Goal: Task Accomplishment & Management: Complete application form

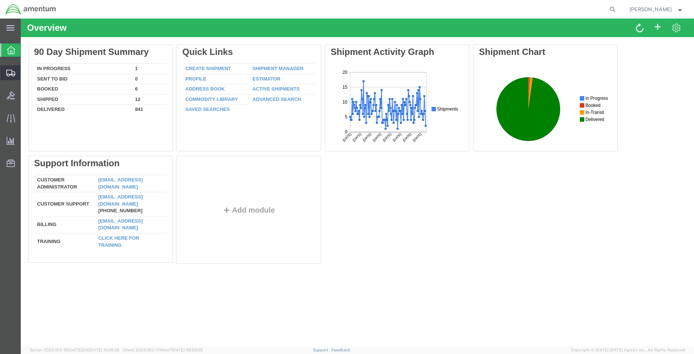
drag, startPoint x: 49, startPoint y: 85, endPoint x: 80, endPoint y: 97, distance: 34.0
click at [0, 0] on span "Shipment Manager" at bounding box center [0, 0] width 0 height 0
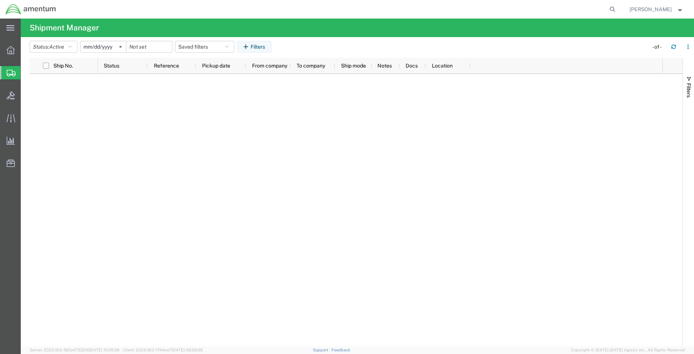
click at [0, 0] on span "Create Shipment" at bounding box center [0, 0] width 0 height 0
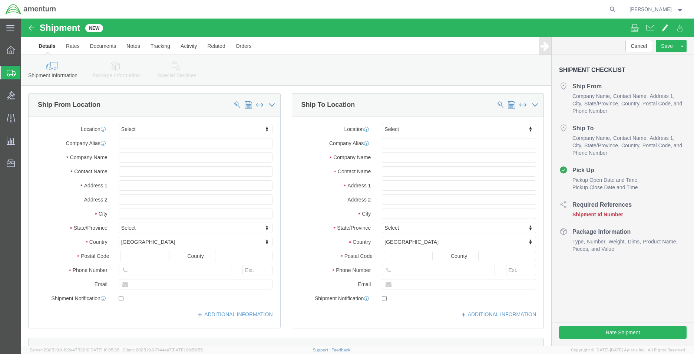
select select
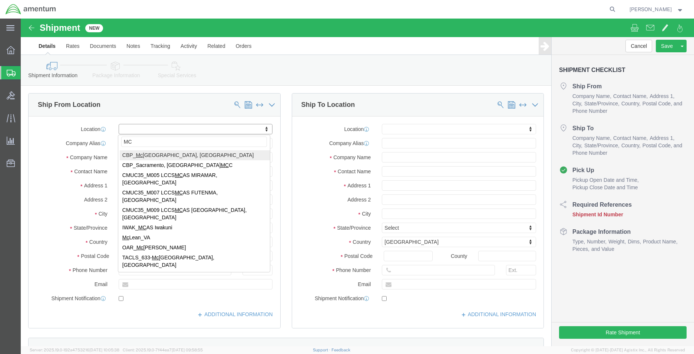
type input "MCA"
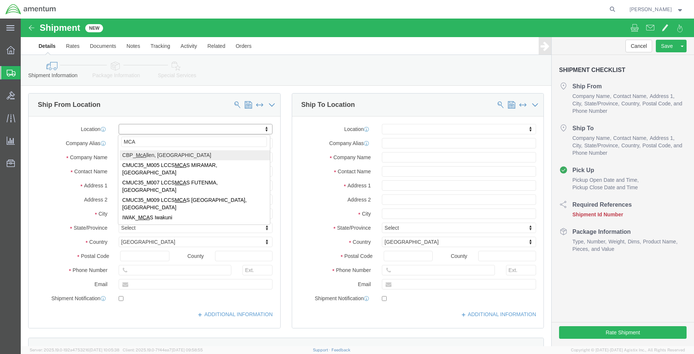
select select "49941"
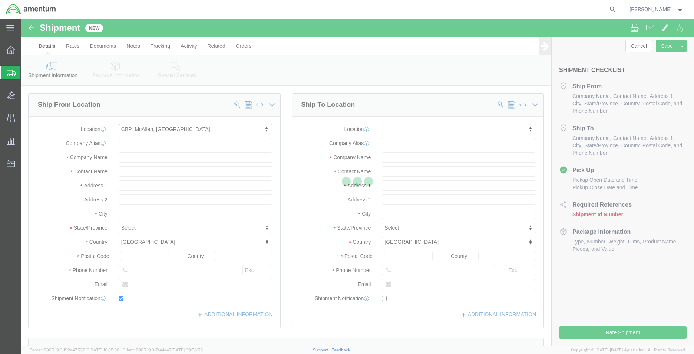
type input "[STREET_ADDRESS]"
type input "32C"
type input "78503"
type input "[PHONE_NUMBER]"
type input "[PERSON_NAME][EMAIL_ADDRESS][PERSON_NAME][DOMAIN_NAME]"
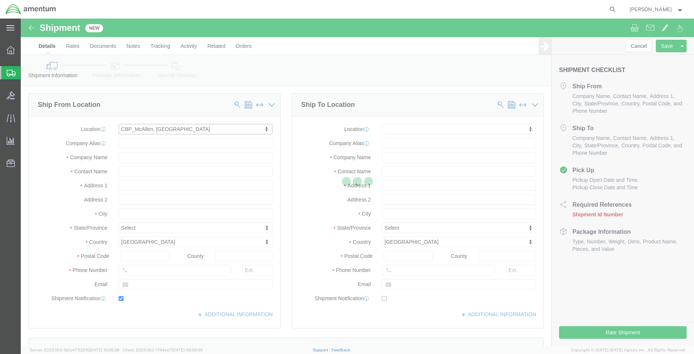
checkbox input "true"
type input "Amentum Services, Inc"
type input "[PERSON_NAME]"
type input "McAllen"
select select "[GEOGRAPHIC_DATA]"
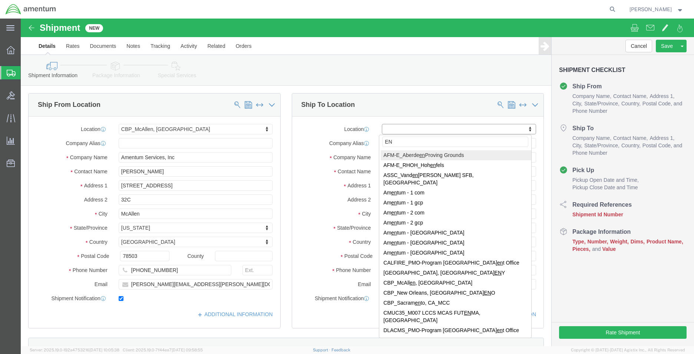
type input "E"
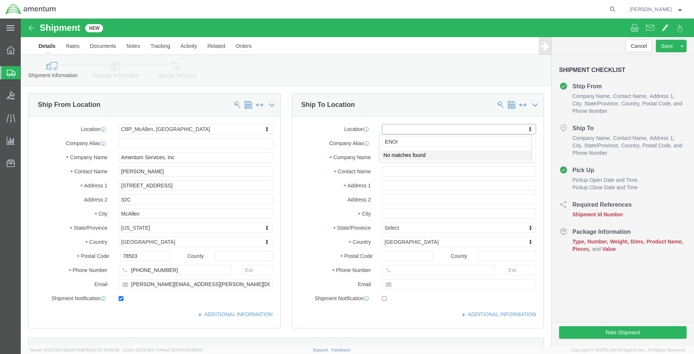
type input "ENO"
select select "49932"
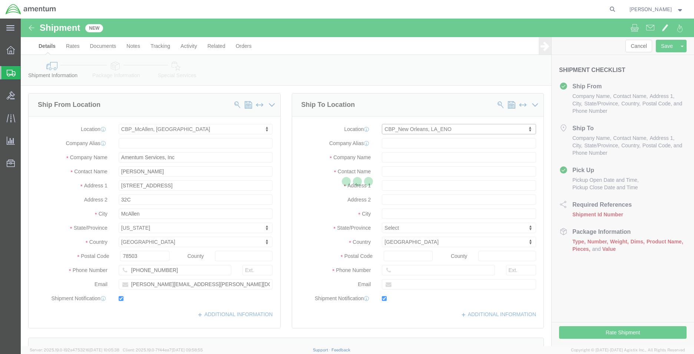
type input "[STREET_ADDRESS][PERSON_NAME]"
type input "70401"
type input "[PHONE_NUMBER]"
type input "[PERSON_NAME][EMAIL_ADDRESS][PERSON_NAME][DOMAIN_NAME]"
checkbox input "true"
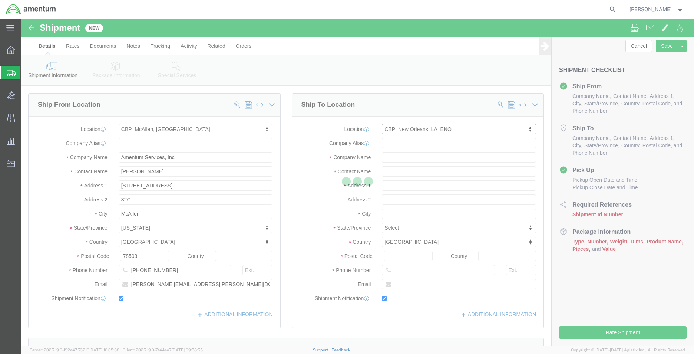
type input "Amentum Services, Inc"
type input "[PERSON_NAME]"
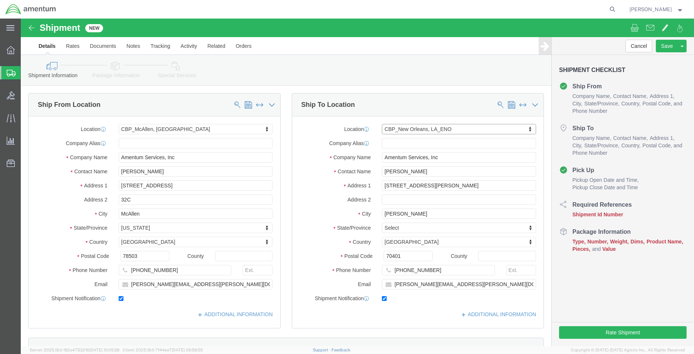
select select "LA"
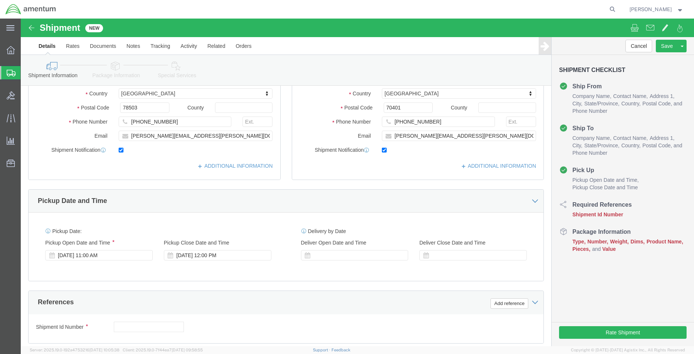
click div "Delivery Start Date Delivery Start Time Deliver Open Date and Time Deliver Clos…"
click div
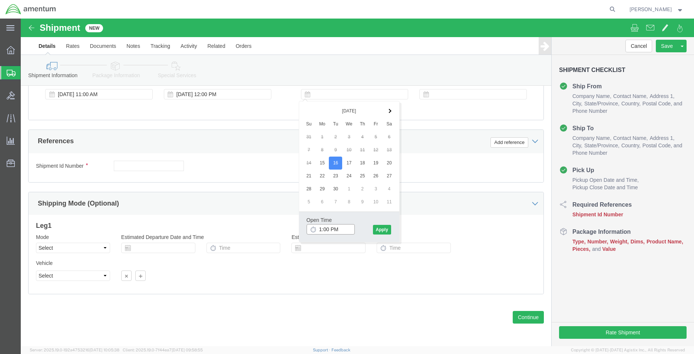
click input "1:00 PM"
type input "8:00 AM"
click button "Apply"
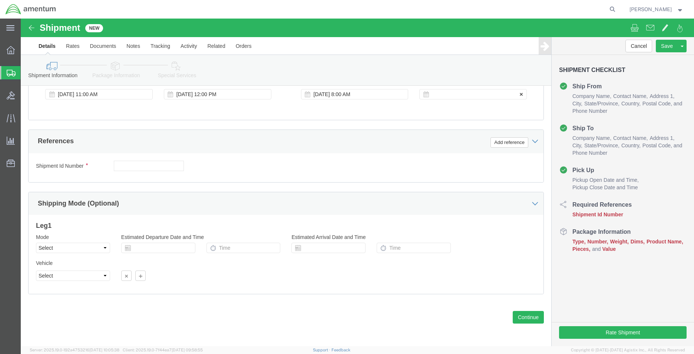
click div
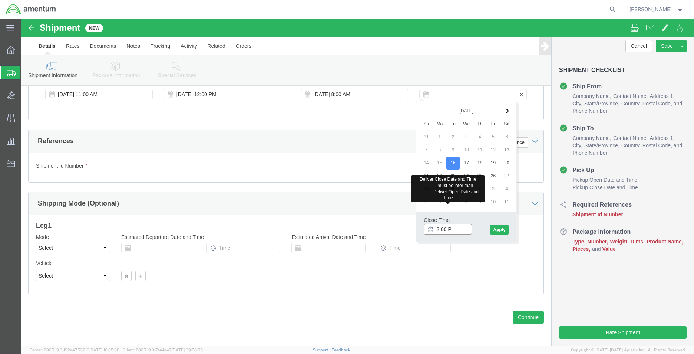
type input "2:00 PM"
click button "Apply"
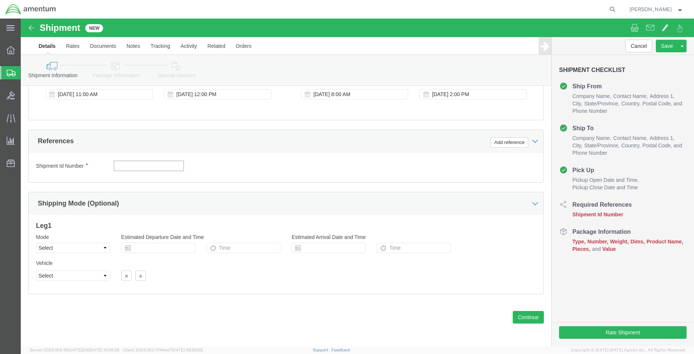
click input "text"
type input "CBP"
click button "Add reference"
click select "Select Account Type Activity ID Airline Appointment Number ASN Batch Request # …"
select select "DEPT"
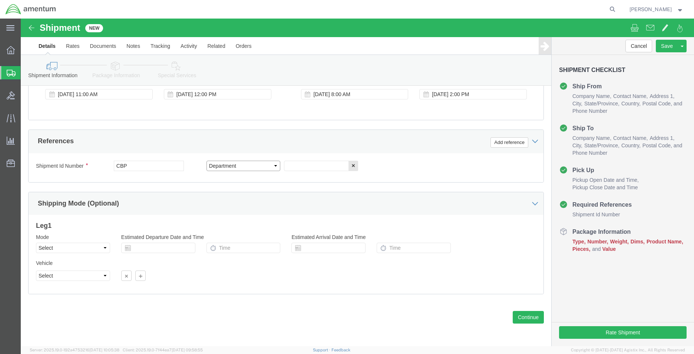
click select "Select Account Type Activity ID Airline Appointment Number ASN Batch Request # …"
click input "text"
type input "E"
type input "ENO"
click button "Add reference"
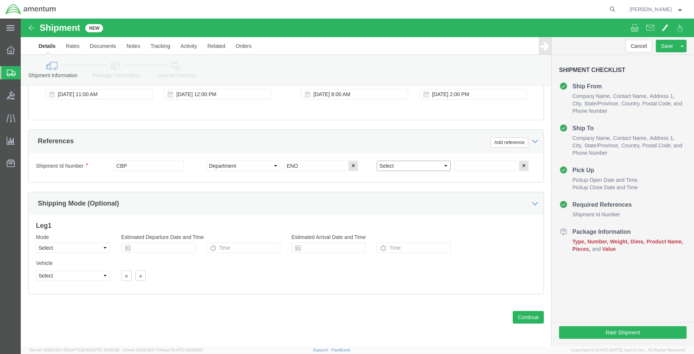
click select "Select Account Type Activity ID Airline Appointment Number ASN Batch Request # …"
select select "CUSTREF"
click select "Select Account Type Activity ID Airline Appointment Number ASN Batch Request # …"
click input "text"
type input "614-000038"
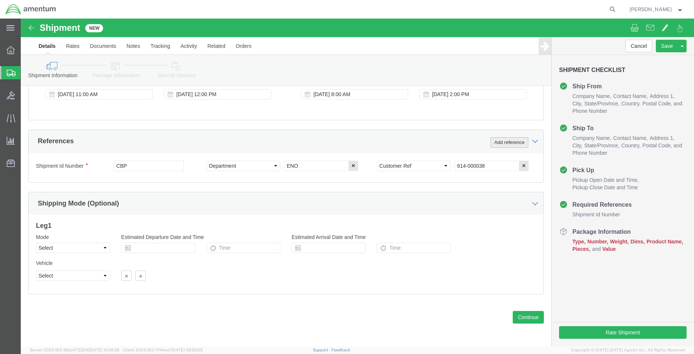
click button "Add reference"
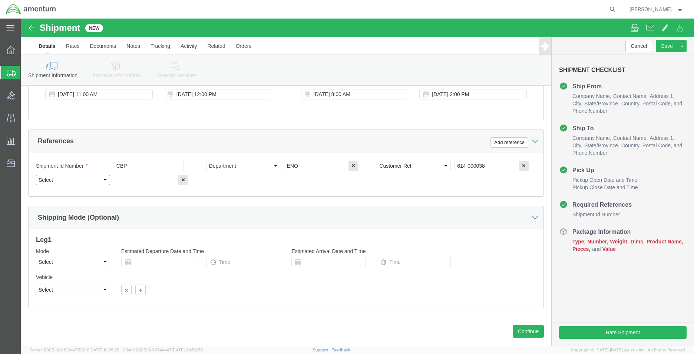
click select "Select Account Type Activity ID Airline Appointment Number ASN Batch Request # …"
select select "PROJNUM"
click select "Select Account Type Activity ID Airline Appointment Number ASN Batch Request # …"
click div "Shipping Mode (Optional)"
click div "Previous Continue"
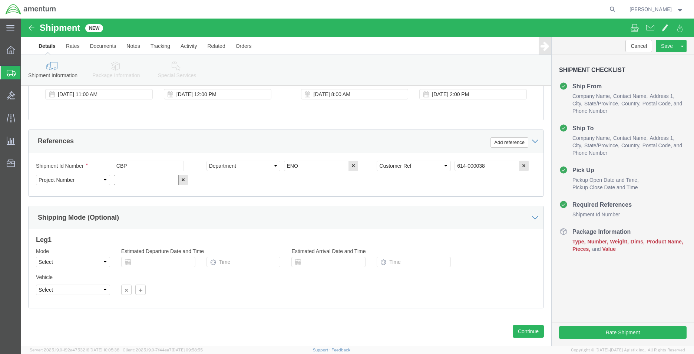
click input "text"
paste input "6118.03.03.2219.MCA.0000"
type input "6118.03.03.2219.MCA.0000"
drag, startPoint x: 154, startPoint y: 163, endPoint x: 81, endPoint y: 162, distance: 73.4
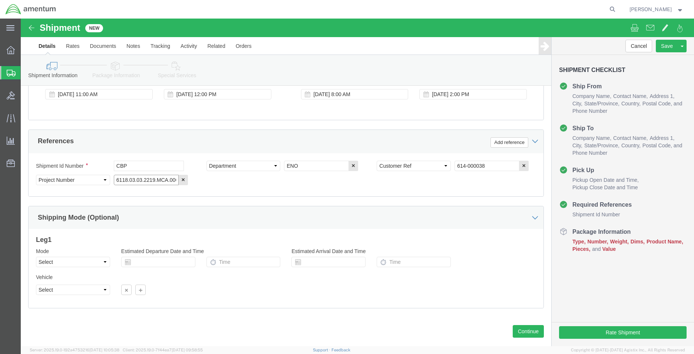
click div "Select Account Type Activity ID Airline Appointment Number ASN Batch Request # …"
paste input "6118.03.03.2219.MCA.0000"
type input "6118.03.03.2219.MCA.0000"
click button "Continue"
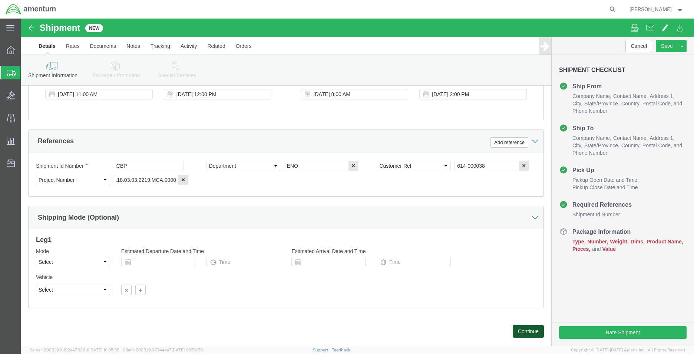
scroll to position [0, 0]
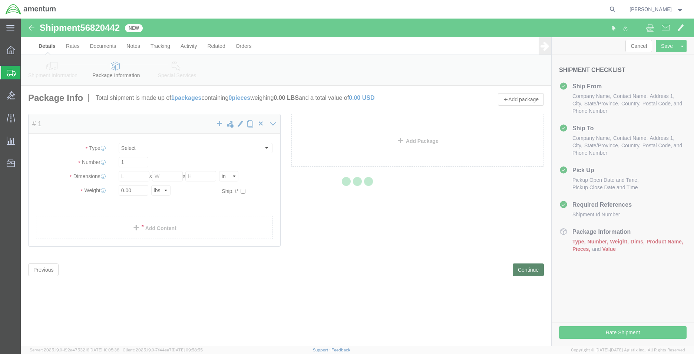
select select "CBOX"
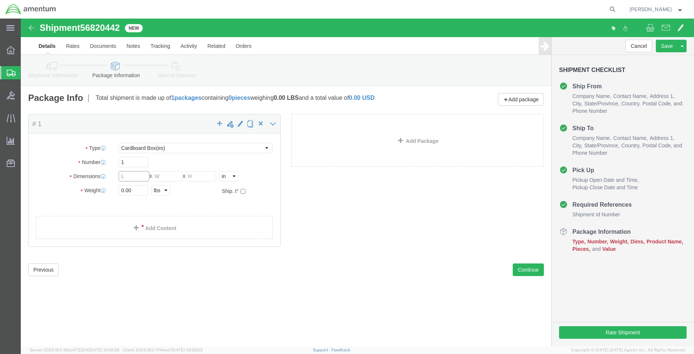
click input "text"
type input "10"
type input "7"
type input "1"
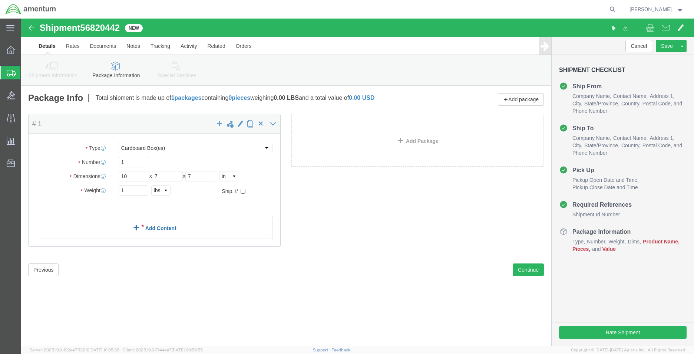
click link "Add Content"
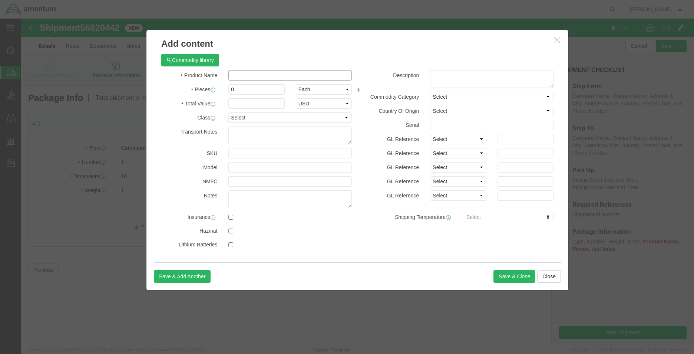
click input "text"
type input "P3 FILTER"
type input "1"
type input "85.00"
select select "USD"
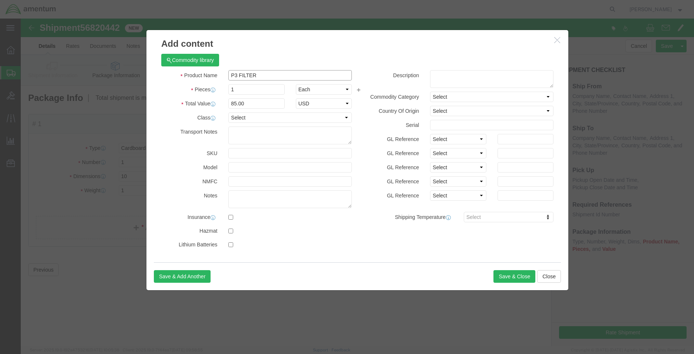
drag, startPoint x: 249, startPoint y: 54, endPoint x: 201, endPoint y: 55, distance: 47.8
click div "Product Name P3 FILTER"
click html "Shipment 56820442 New Details Rates Documents Notes Tracking Activity Related O…"
click textarea
paste textarea "P3 FILTER"
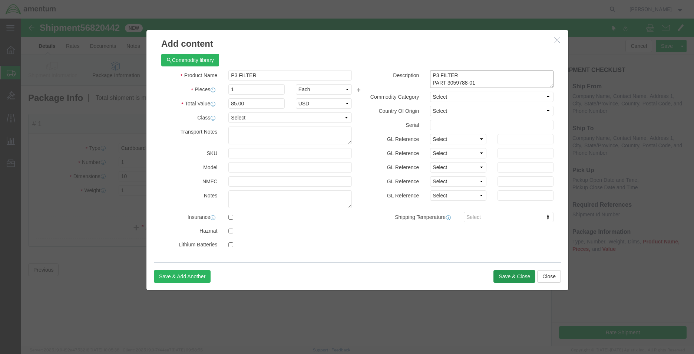
type textarea "P3 FILTER PART 3059788-01"
click button "Save & Close"
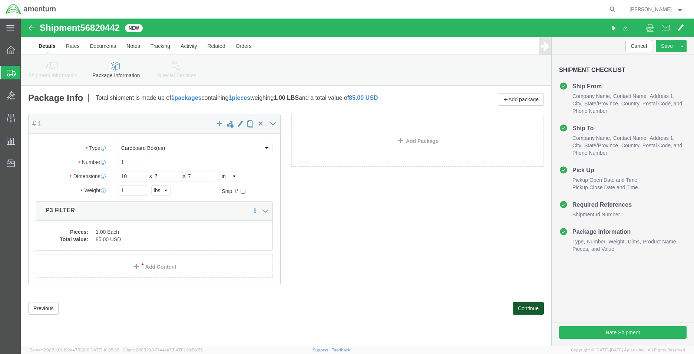
click button "Continue"
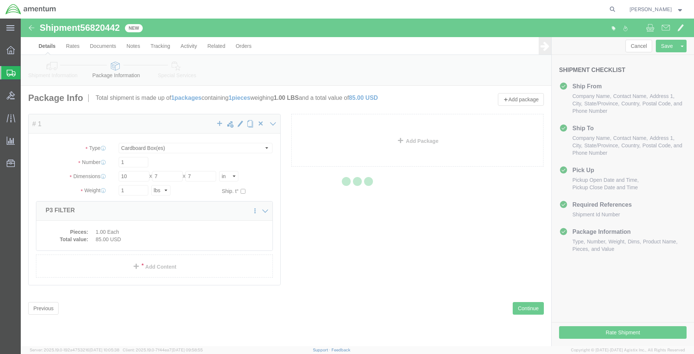
select select
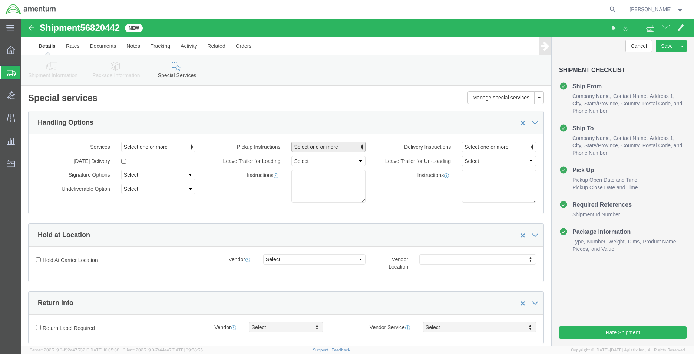
click span "Select one or more"
click span "Site Support"
select select "PICKUP_SITE_SUPPORT"
click div "Instructions"
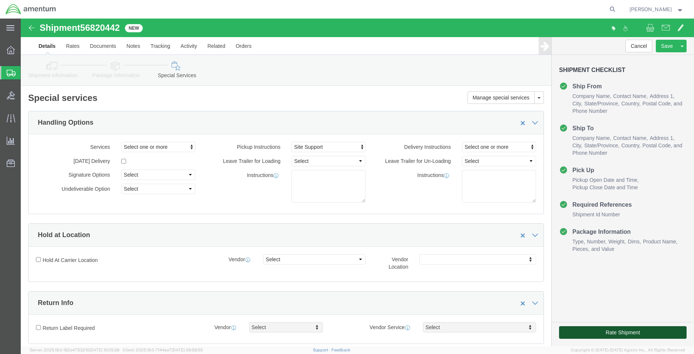
click button "Rate Shipment"
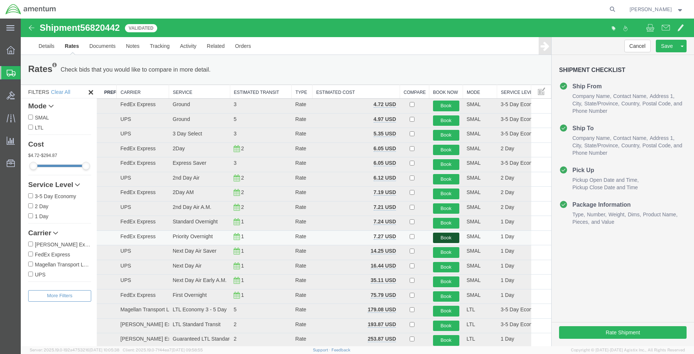
click at [445, 238] on button "Book" at bounding box center [446, 237] width 26 height 11
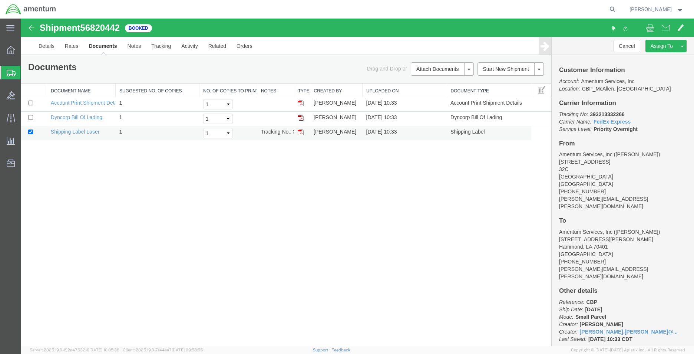
click at [300, 131] on img at bounding box center [301, 132] width 6 height 6
drag, startPoint x: 628, startPoint y: 114, endPoint x: 589, endPoint y: 114, distance: 38.9
click at [589, 114] on p "Tracking No: 393213332266 Carrier Name: FedEx Express FedEx Express Service Lev…" at bounding box center [622, 121] width 127 height 22
copy b "393213332266"
